Goal: Transaction & Acquisition: Purchase product/service

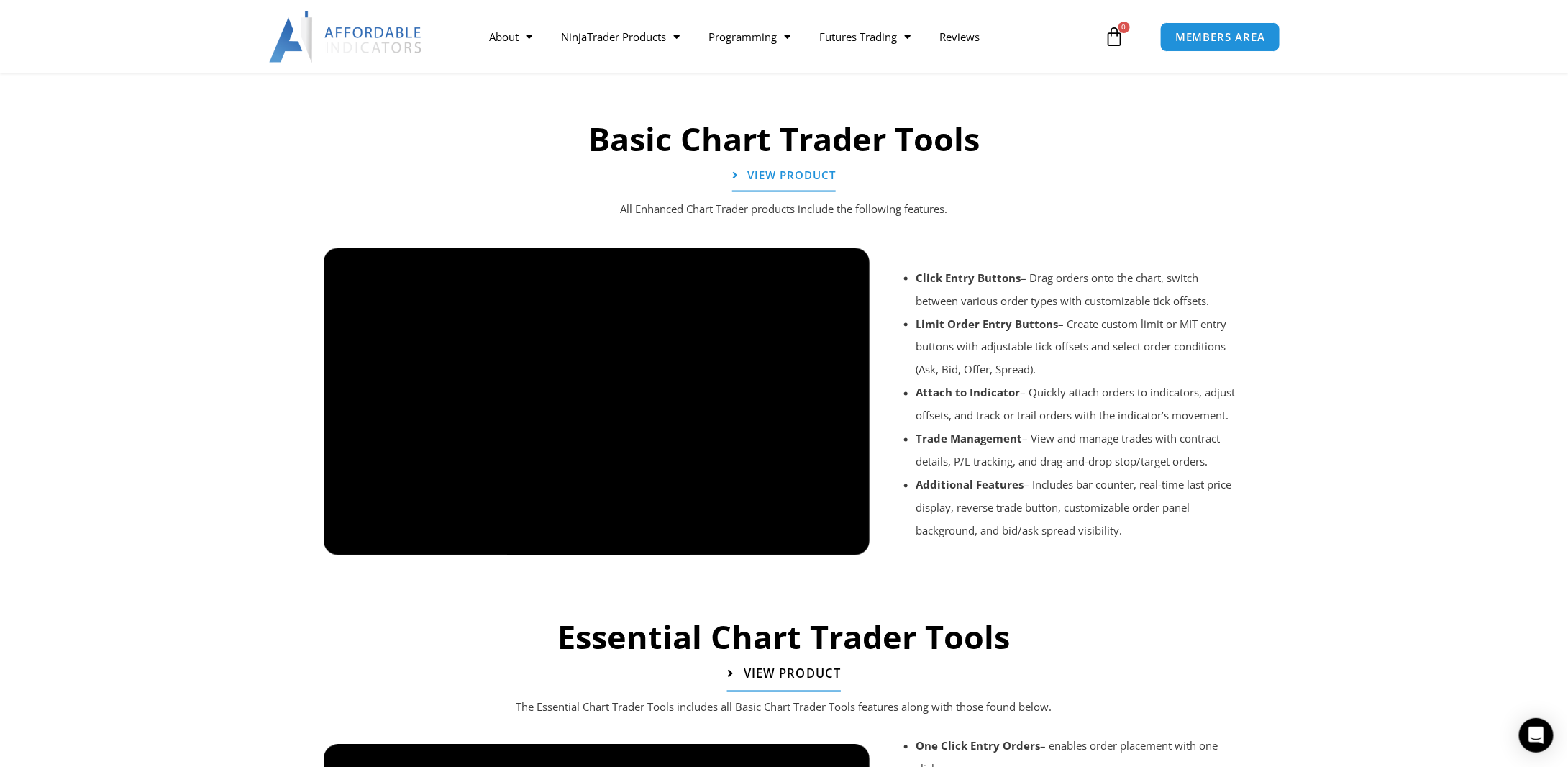
scroll to position [1008, 0]
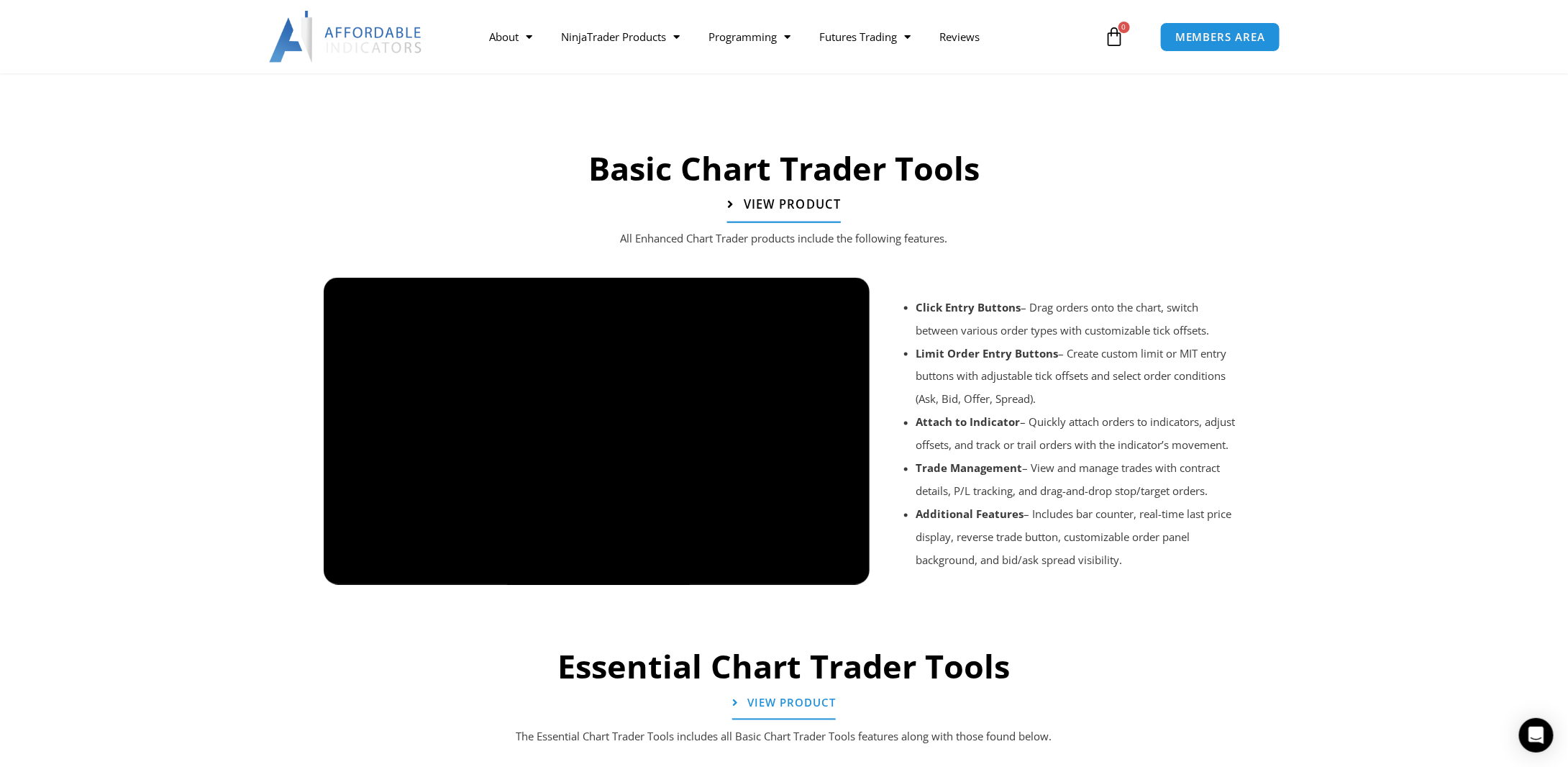
click at [790, 206] on span "View Product" at bounding box center [792, 204] width 97 height 12
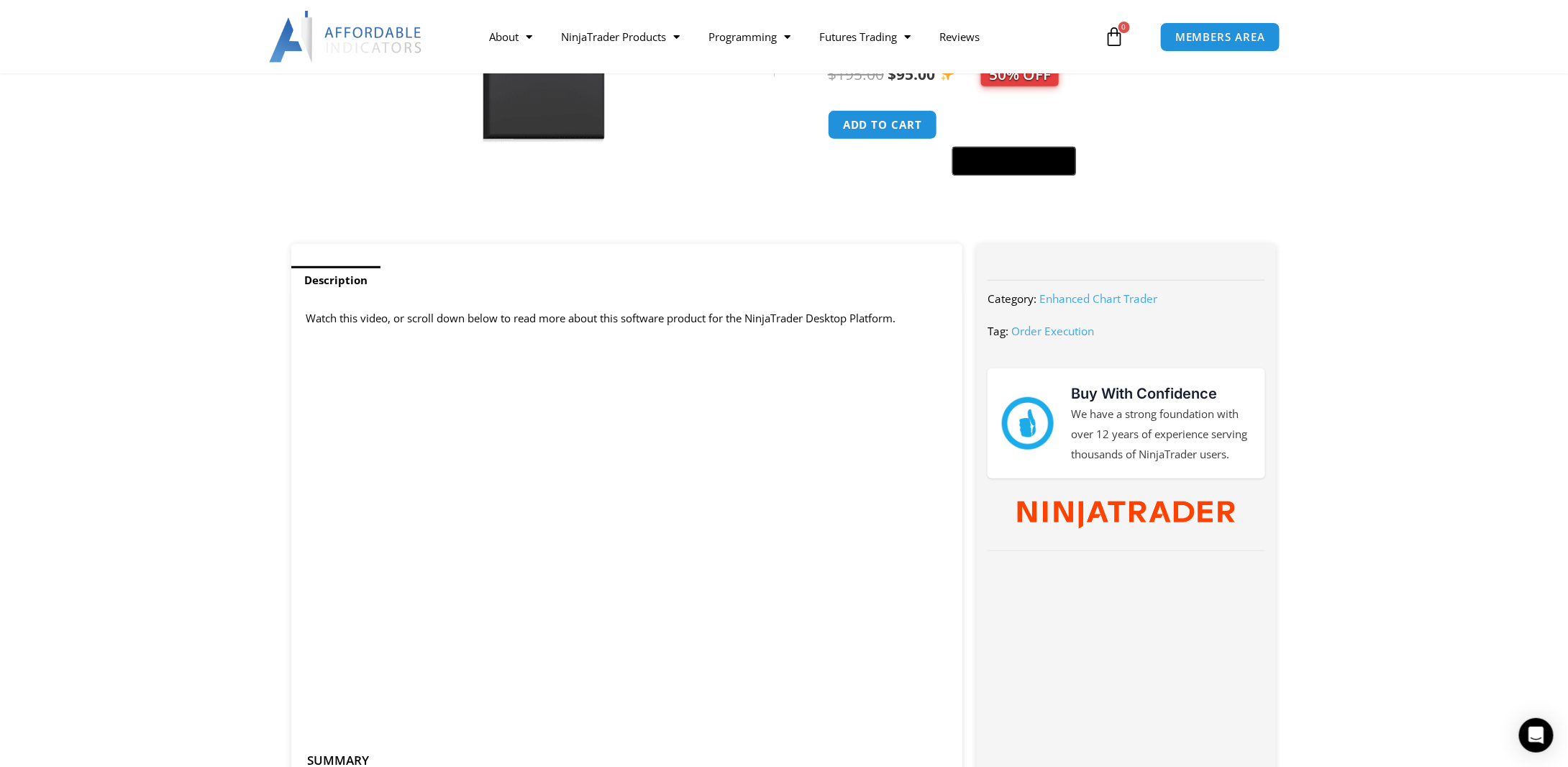
scroll to position [432, 0]
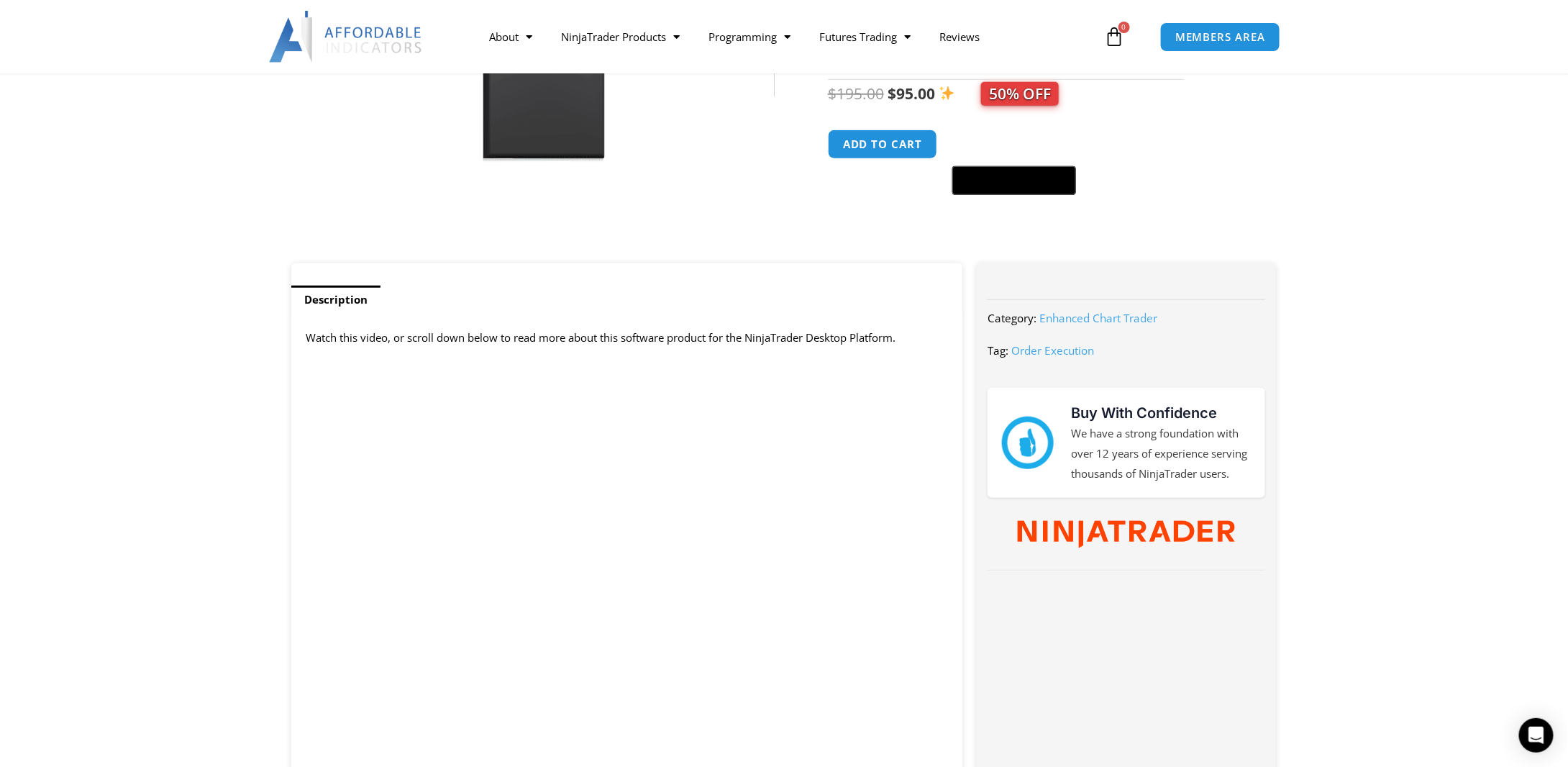
scroll to position [360, 0]
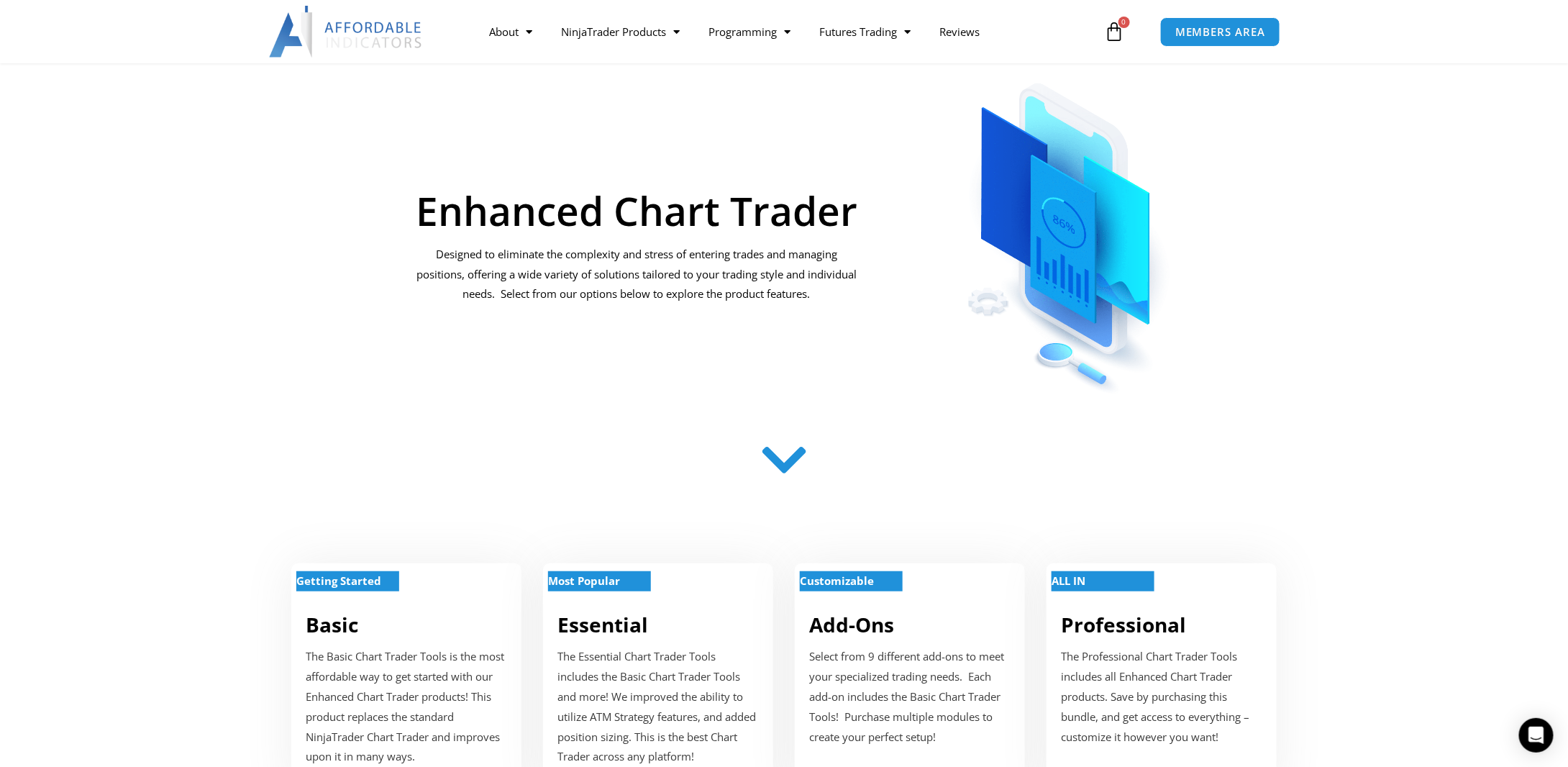
scroll to position [216, 0]
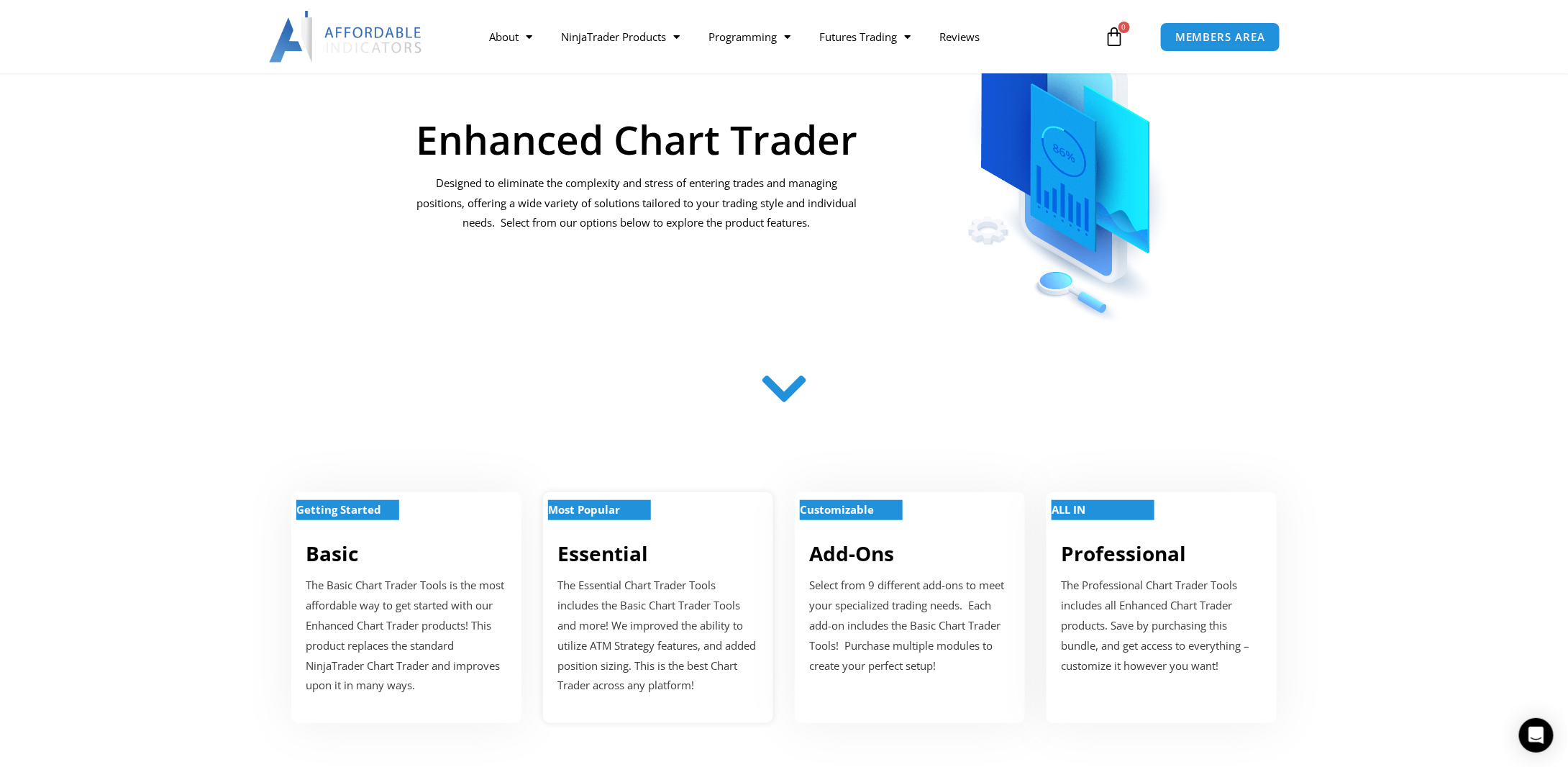
click at [620, 506] on strong "Most Popular" at bounding box center [584, 510] width 72 height 14
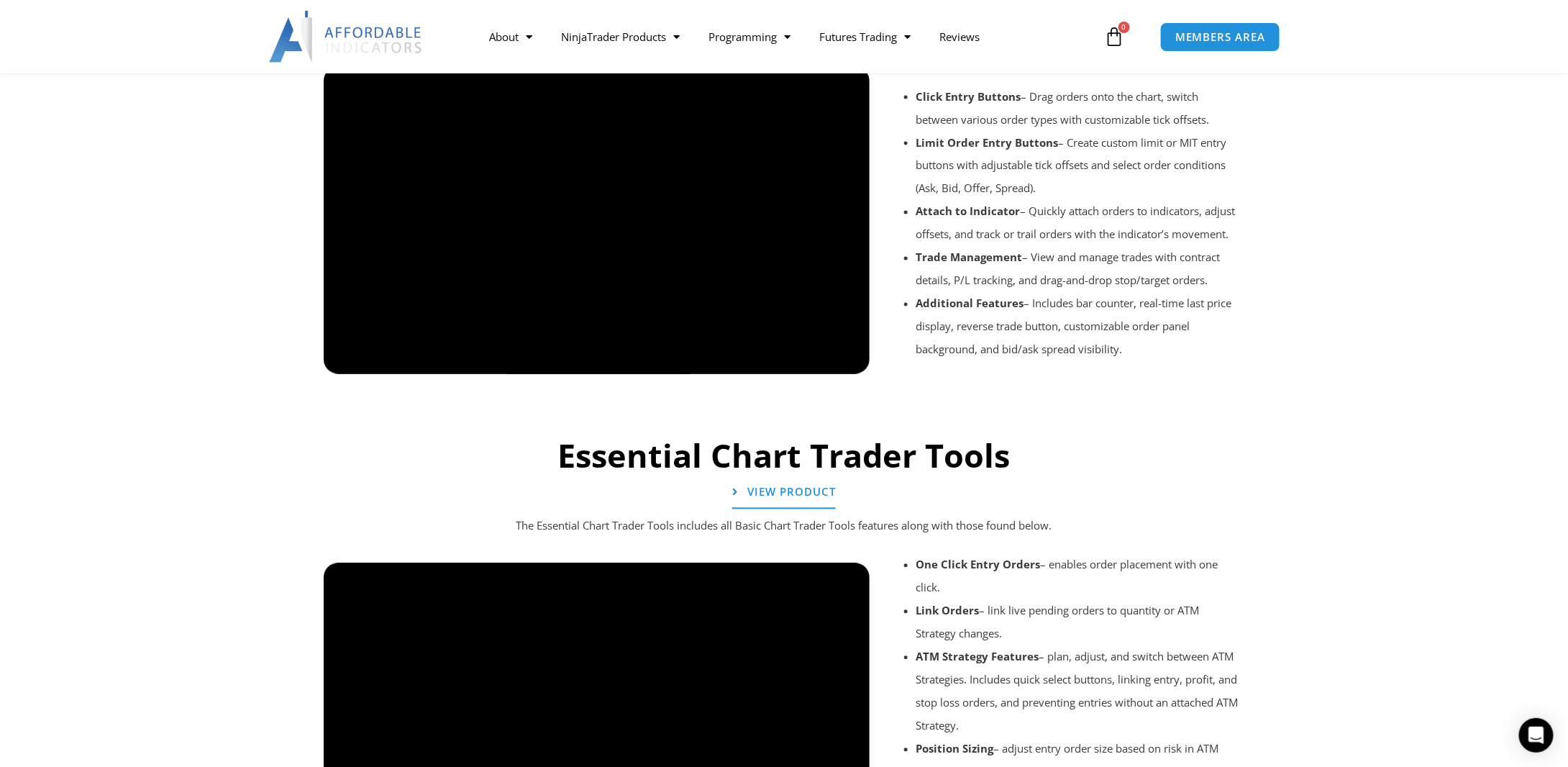
scroll to position [1218, 0]
